Goal: Connect with others: Connect with others

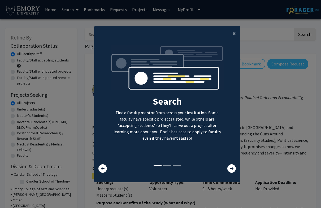
click at [233, 36] on span "×" at bounding box center [233, 33] width 3 height 8
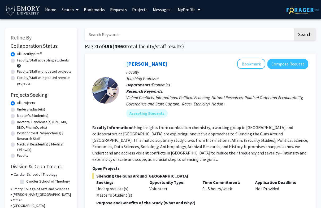
click at [49, 6] on link "Home" at bounding box center [50, 9] width 16 height 19
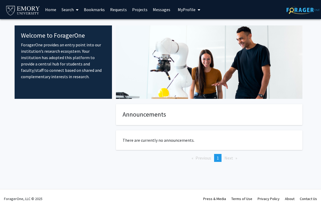
click at [189, 11] on span "My Profile" at bounding box center [187, 9] width 18 height 5
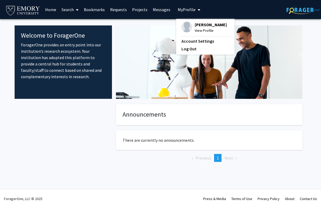
click at [205, 23] on span "[PERSON_NAME]" at bounding box center [211, 25] width 32 height 6
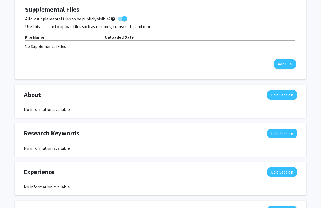
scroll to position [166, 0]
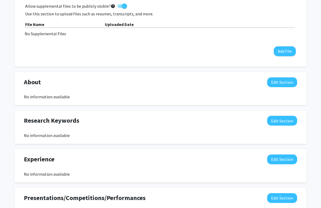
click at [277, 80] on button "Edit Section" at bounding box center [282, 83] width 30 height 10
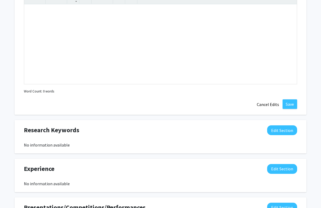
scroll to position [306, 0]
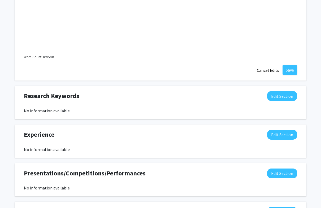
click at [277, 96] on button "Edit Section" at bounding box center [282, 96] width 30 height 10
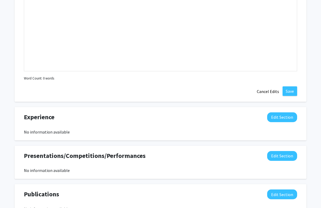
scroll to position [472, 0]
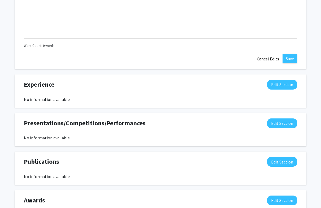
click at [274, 84] on button "Edit Section" at bounding box center [282, 85] width 30 height 10
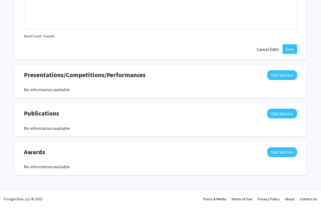
scroll to position [636, 0]
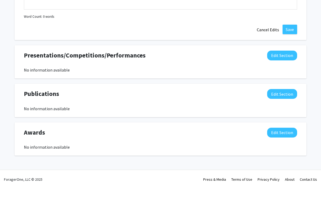
click at [280, 148] on button "Edit Section" at bounding box center [282, 153] width 30 height 10
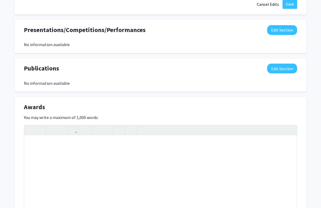
scroll to position [683, 0]
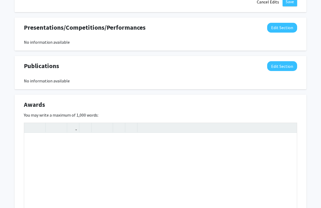
click at [287, 110] on div "Awards Edit Section" at bounding box center [160, 106] width 281 height 12
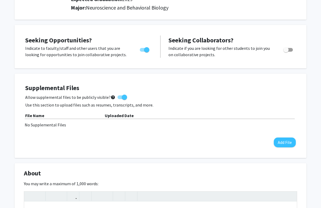
scroll to position [74, 0]
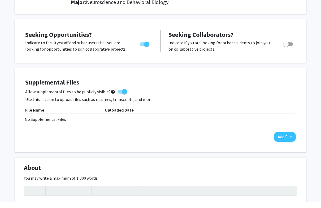
click at [281, 138] on button "Add File" at bounding box center [285, 143] width 22 height 10
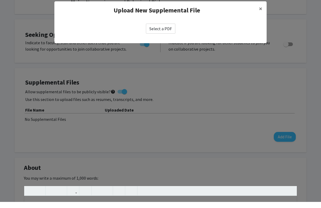
click at [164, 31] on label "Select a PDF" at bounding box center [160, 35] width 29 height 10
click at [0, 0] on input "Select a PDF" at bounding box center [0, 0] width 0 height 0
click at [263, 10] on button "×" at bounding box center [261, 14] width 12 height 15
click at [258, 7] on button "×" at bounding box center [261, 14] width 12 height 15
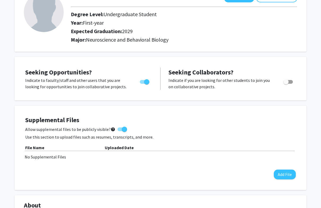
scroll to position [0, 0]
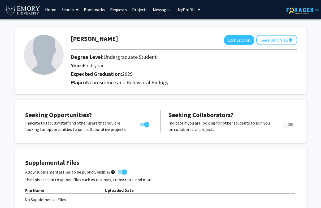
click at [73, 11] on link "Search" at bounding box center [70, 9] width 22 height 19
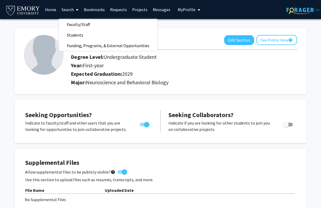
click at [91, 45] on span "Funding, Programs, & External Opportunities" at bounding box center [108, 45] width 98 height 11
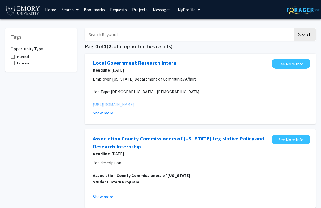
click at [76, 8] on icon at bounding box center [77, 10] width 3 height 4
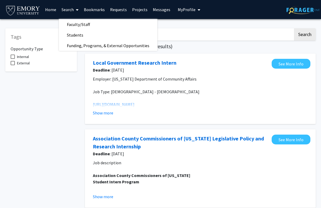
click at [117, 25] on link "Faculty/Staff" at bounding box center [108, 24] width 98 height 8
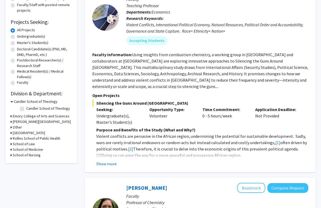
scroll to position [68, 0]
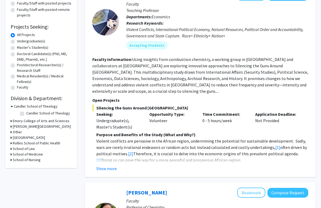
click at [41, 154] on h3 "School of Medicine" at bounding box center [28, 155] width 30 height 6
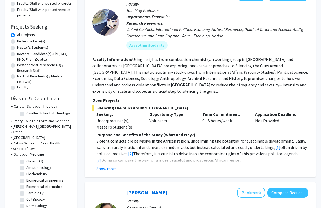
scroll to position [0, 0]
click at [40, 161] on label "(Select All)" at bounding box center [34, 162] width 17 height 6
click at [30, 161] on input "(Select All)" at bounding box center [27, 160] width 3 height 3
checkbox input "true"
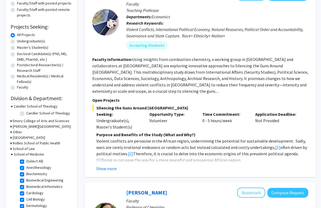
checkbox input "true"
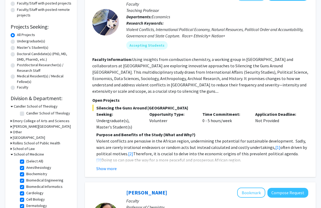
checkbox input "true"
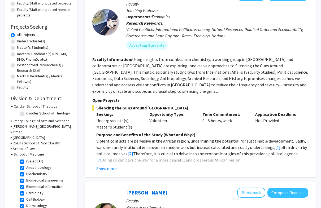
checkbox input "true"
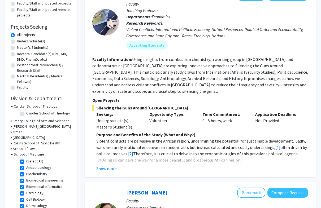
checkbox input "true"
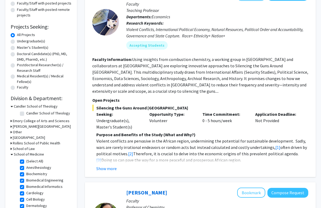
checkbox input "true"
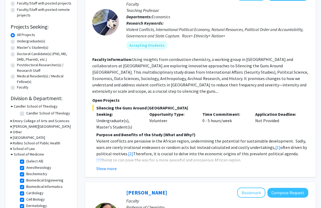
checkbox input "true"
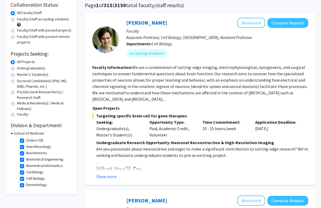
scroll to position [41, 0]
click at [114, 176] on button "Show more" at bounding box center [106, 176] width 20 height 6
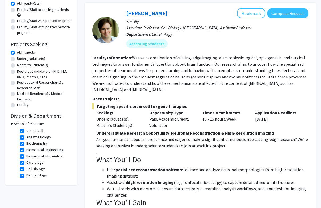
scroll to position [19, 0]
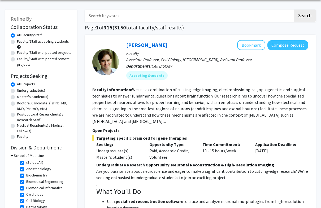
click at [286, 48] on button "Compose Request" at bounding box center [287, 46] width 41 height 10
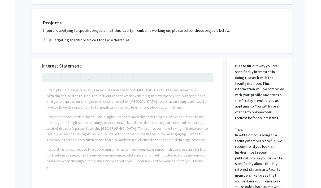
scroll to position [82, 0]
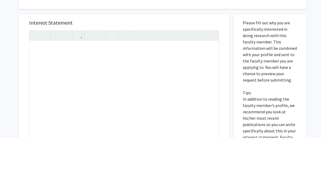
click at [217, 64] on div "Interest Statement Insert link Remove link" at bounding box center [124, 143] width 200 height 158
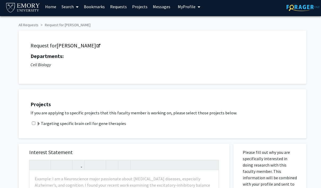
scroll to position [0, 0]
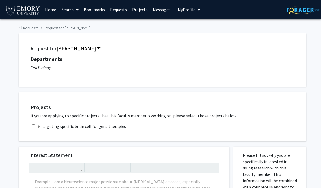
click at [33, 125] on input "checkbox" at bounding box center [33, 126] width 3 height 3
checkbox input "true"
